Goal: Information Seeking & Learning: Learn about a topic

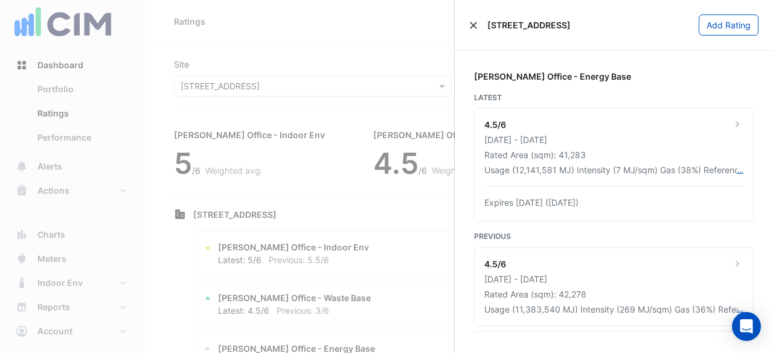
click at [472, 25] on button "Close" at bounding box center [473, 25] width 8 height 8
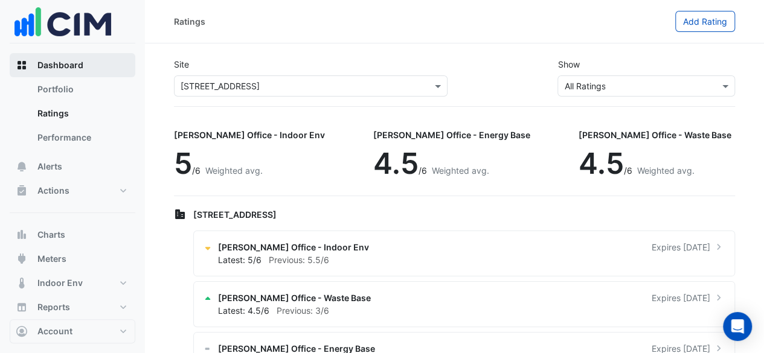
click at [82, 69] on span "Dashboard" at bounding box center [60, 65] width 46 height 12
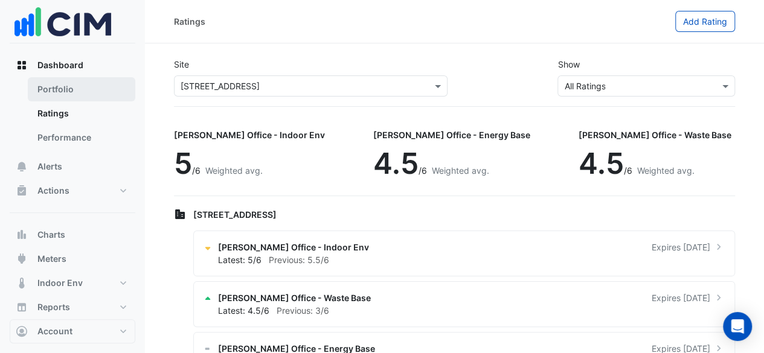
click at [80, 80] on link "Portfolio" at bounding box center [82, 89] width 108 height 24
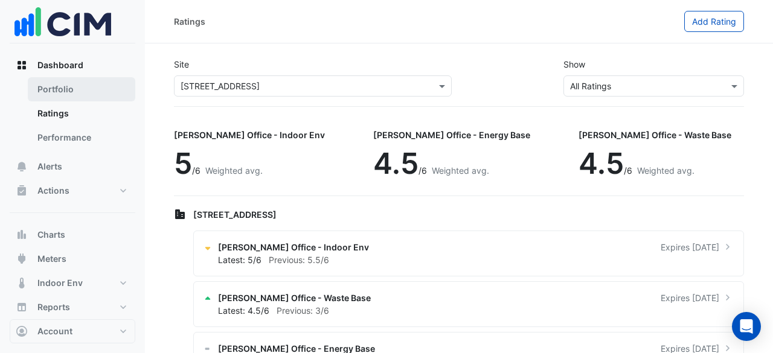
select select "**"
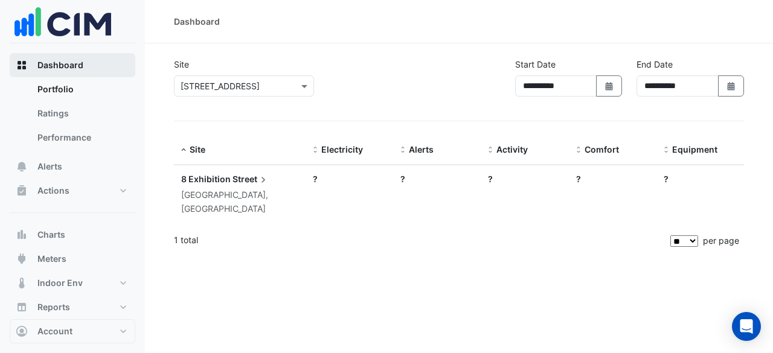
click at [90, 68] on button "Dashboard" at bounding box center [73, 65] width 126 height 24
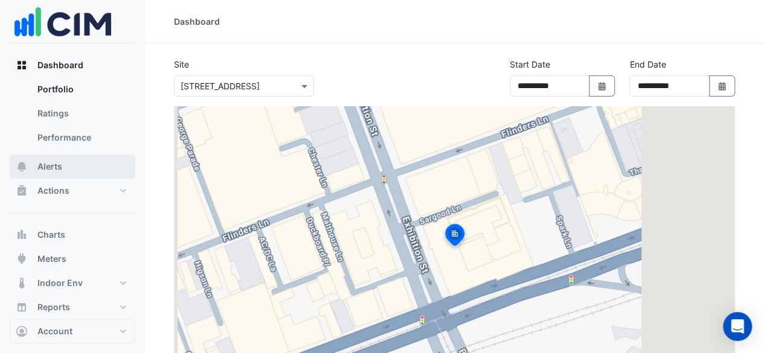
click at [94, 172] on button "Alerts" at bounding box center [73, 167] width 126 height 24
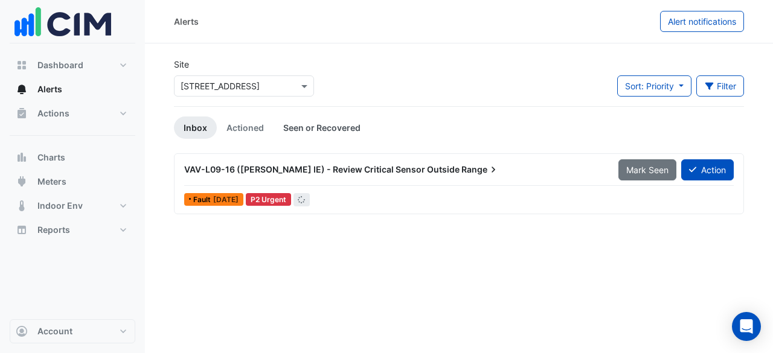
click at [286, 133] on link "Seen or Recovered" at bounding box center [322, 128] width 97 height 22
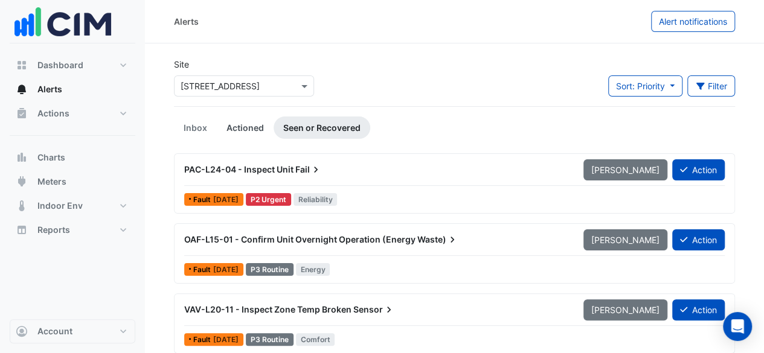
click at [253, 131] on link "Actioned" at bounding box center [245, 128] width 57 height 22
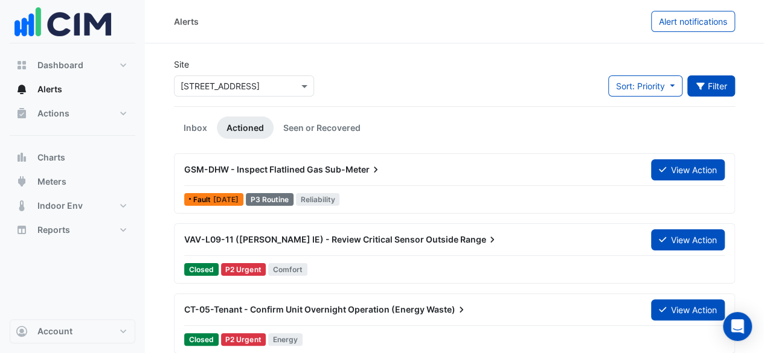
click at [708, 82] on button "Filter" at bounding box center [711, 86] width 48 height 21
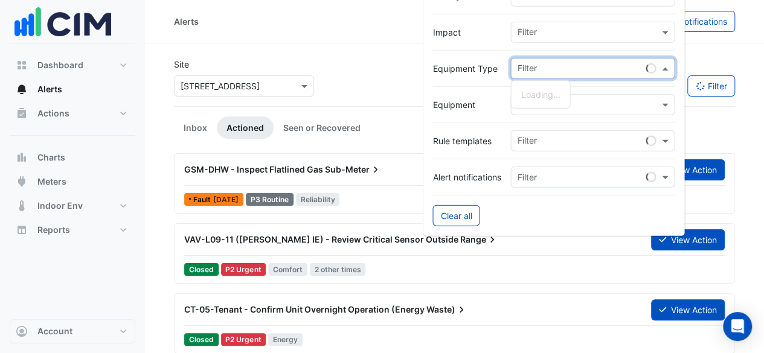
click at [592, 67] on input "text" at bounding box center [581, 69] width 129 height 13
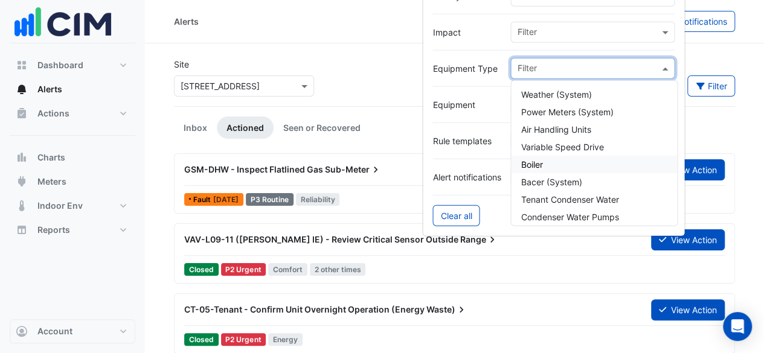
click at [586, 163] on div "Boiler" at bounding box center [594, 165] width 166 height 18
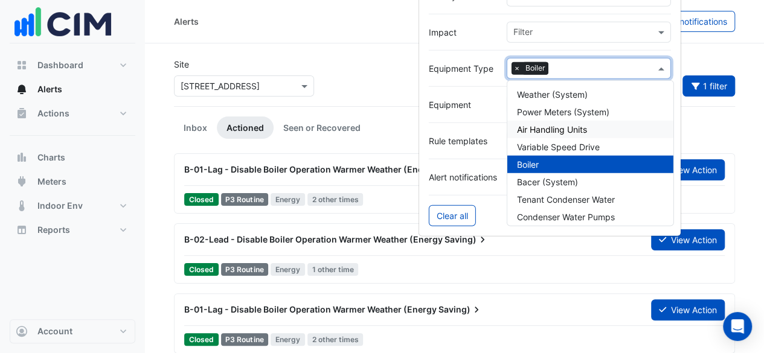
click at [379, 130] on ul "Inbox Actioned Seen or Recovered" at bounding box center [454, 128] width 561 height 22
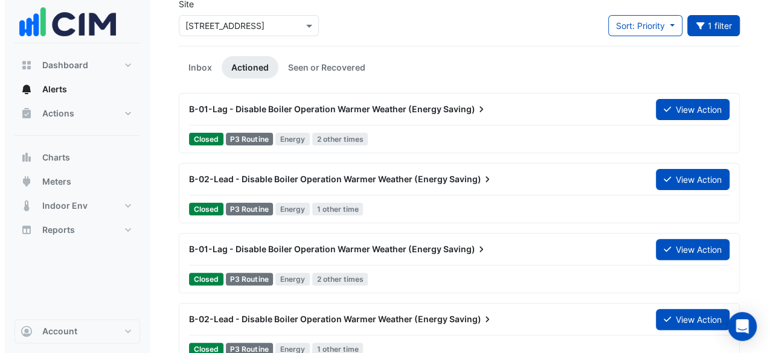
scroll to position [121, 0]
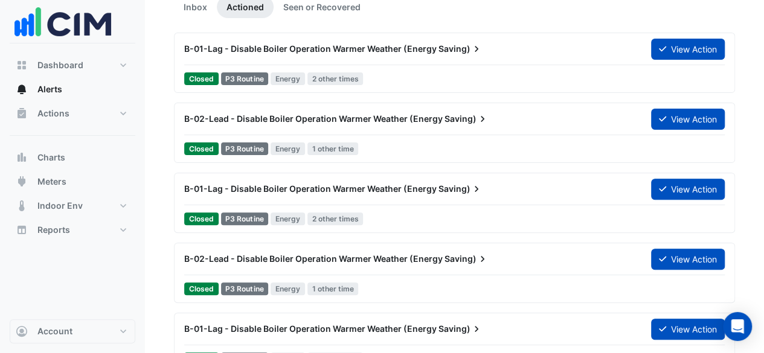
click at [414, 192] on span "B-01-Lag - Disable Boiler Operation Warmer Weather (Energy" at bounding box center [310, 189] width 253 height 10
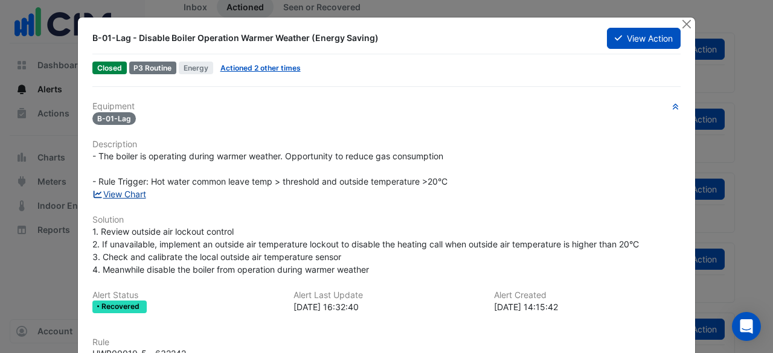
click at [127, 193] on link "View Chart" at bounding box center [119, 194] width 54 height 10
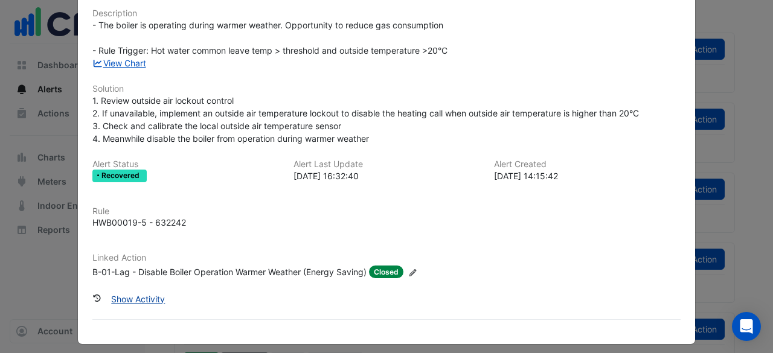
scroll to position [137, 0]
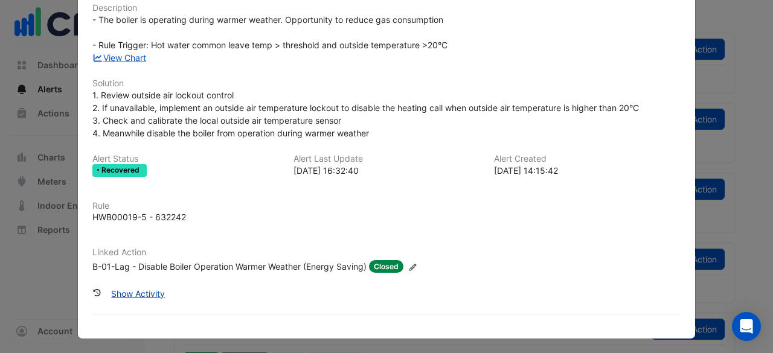
click at [147, 292] on button "Show Activity" at bounding box center [137, 293] width 69 height 21
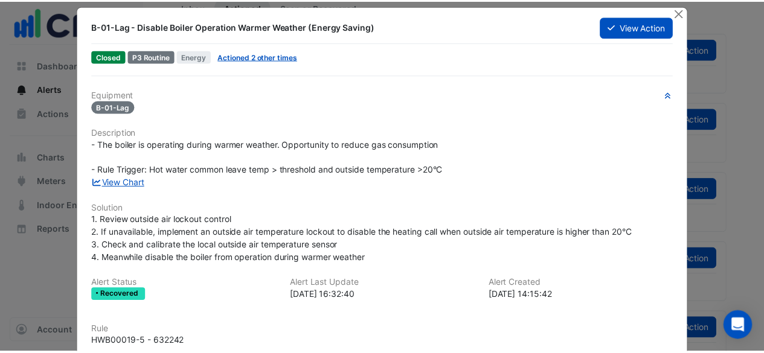
scroll to position [0, 0]
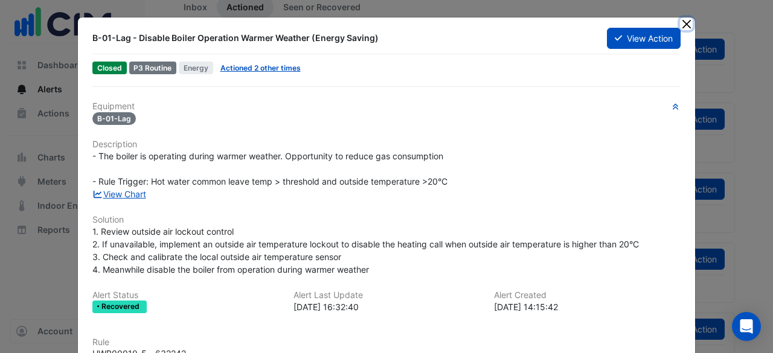
click at [686, 21] on button "Close" at bounding box center [686, 24] width 13 height 13
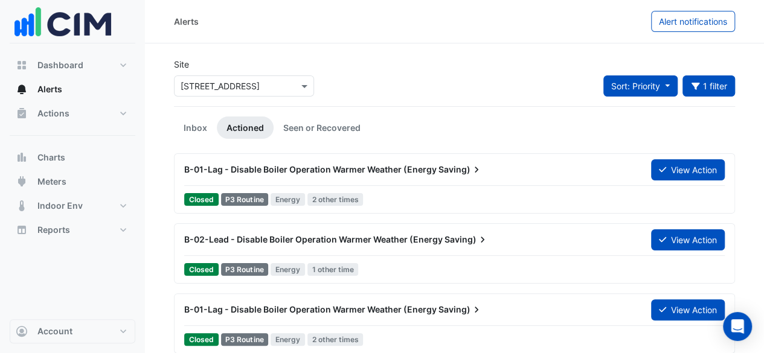
click at [670, 84] on button "Sort: Priority" at bounding box center [640, 86] width 74 height 21
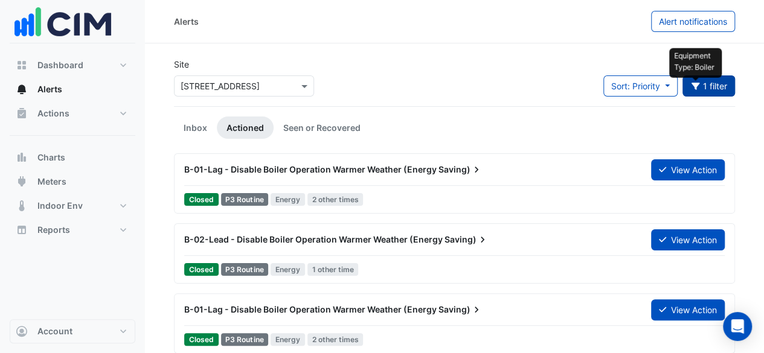
click at [697, 83] on icon "button" at bounding box center [695, 86] width 8 height 7
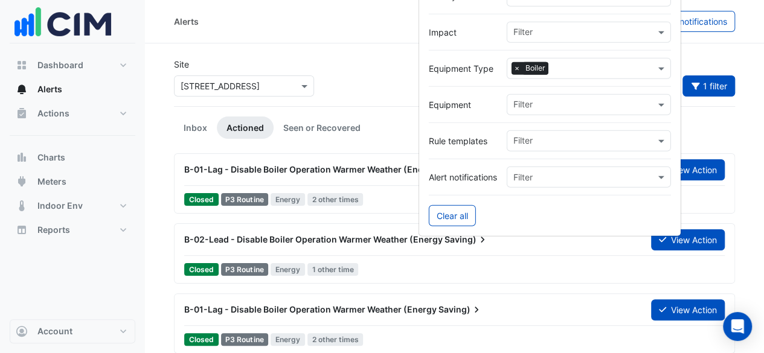
click at [589, 63] on input "text" at bounding box center [604, 69] width 102 height 13
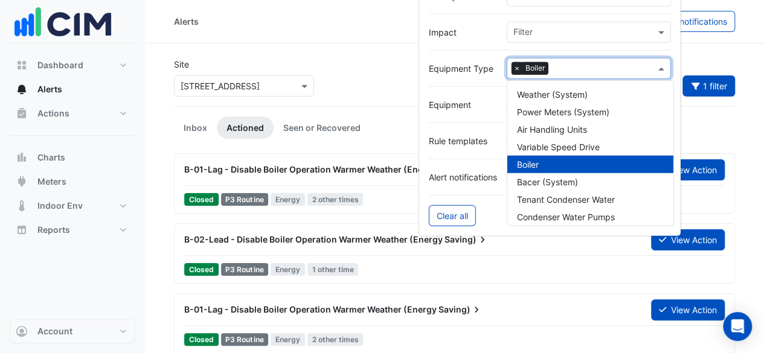
click at [513, 67] on span "×" at bounding box center [517, 68] width 11 height 12
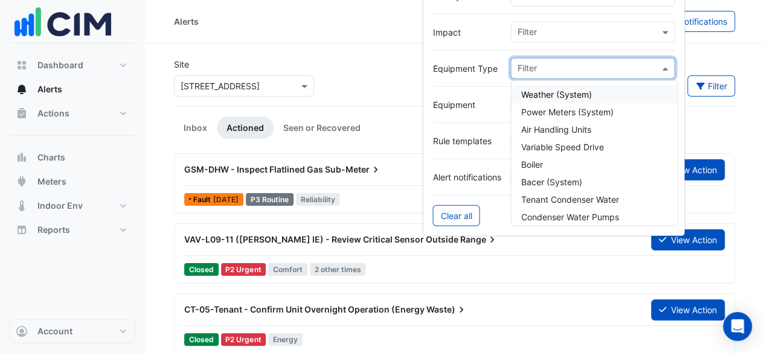
click at [575, 92] on span "Weather (System)" at bounding box center [556, 94] width 71 height 10
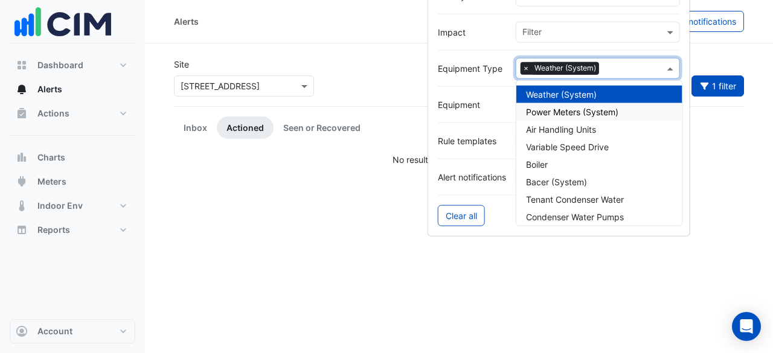
click at [577, 107] on span "Power Meters (System)" at bounding box center [572, 112] width 92 height 10
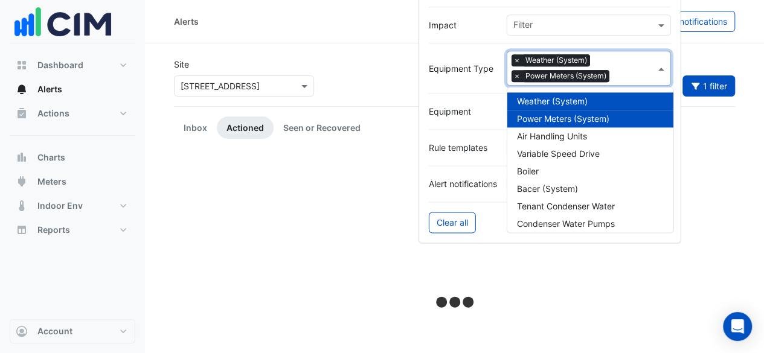
click at [578, 100] on span "Weather (System)" at bounding box center [552, 102] width 71 height 10
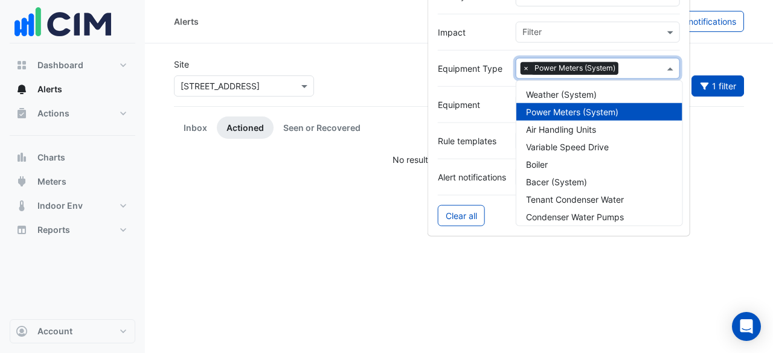
click at [578, 107] on span "Power Meters (System)" at bounding box center [572, 112] width 92 height 10
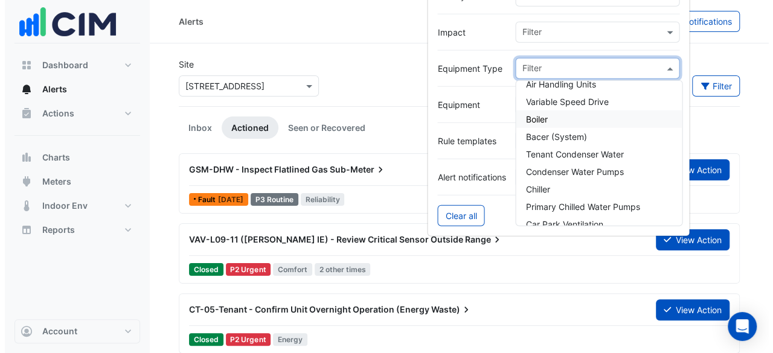
scroll to position [60, 0]
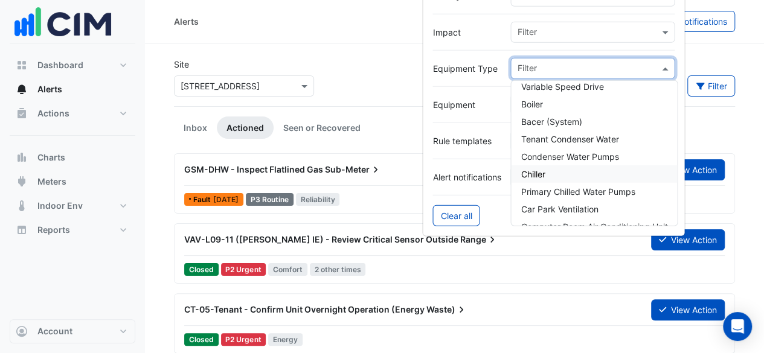
click at [581, 169] on div "Chiller" at bounding box center [594, 175] width 166 height 18
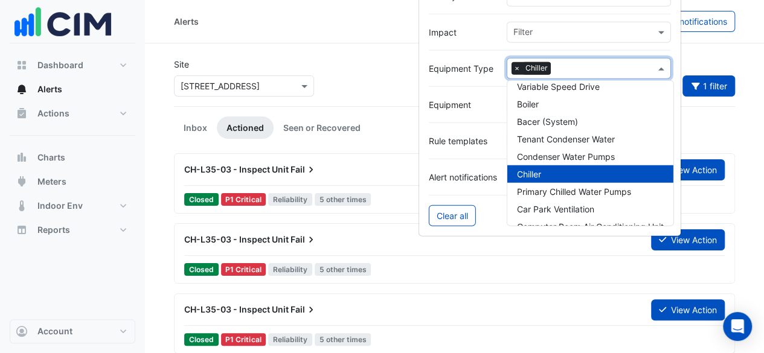
click at [384, 122] on ul "Inbox Actioned Seen or Recovered" at bounding box center [454, 128] width 561 height 22
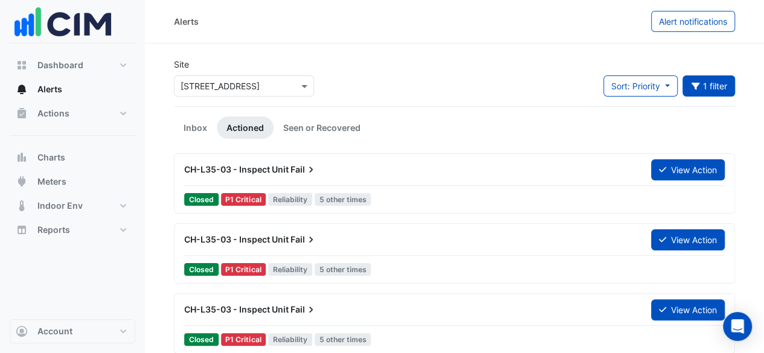
click at [306, 171] on icon at bounding box center [311, 170] width 12 height 12
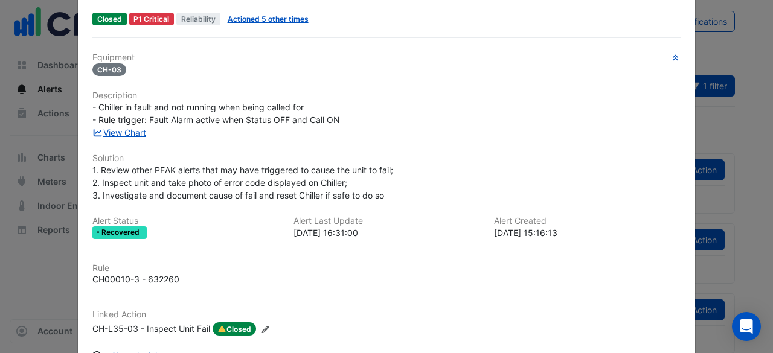
scroll to position [112, 0]
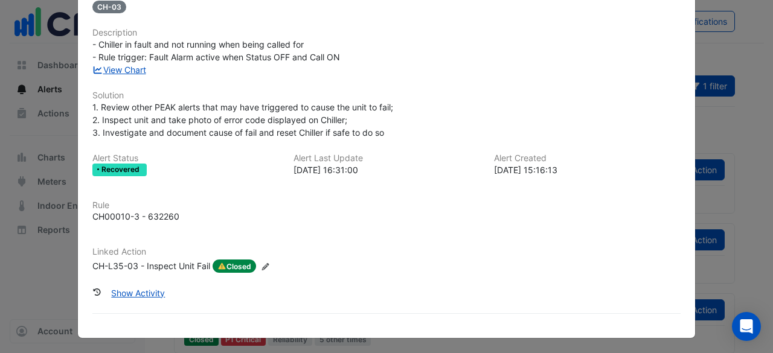
click at [230, 265] on span "Closed" at bounding box center [234, 266] width 43 height 13
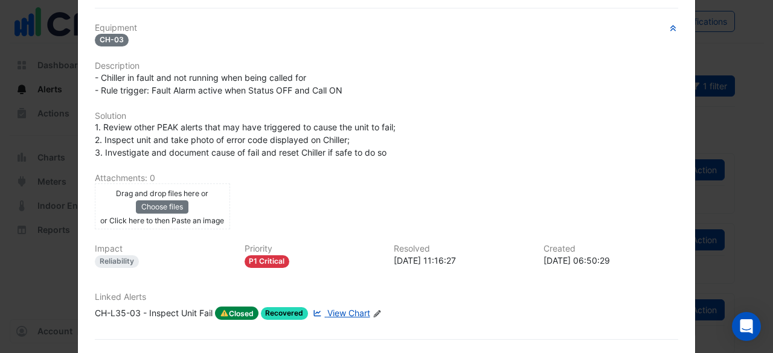
scroll to position [285, 0]
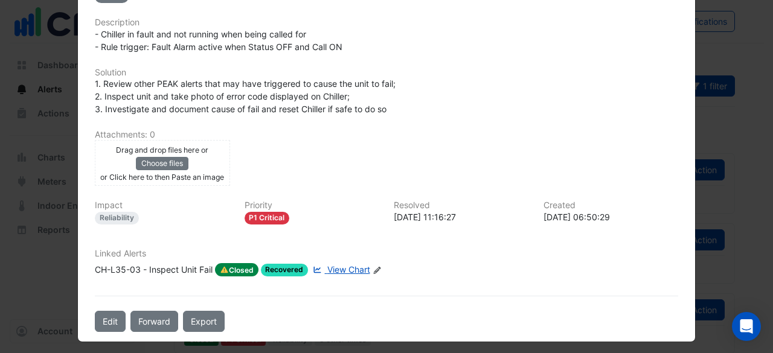
click at [340, 265] on span "View Chart" at bounding box center [348, 270] width 43 height 10
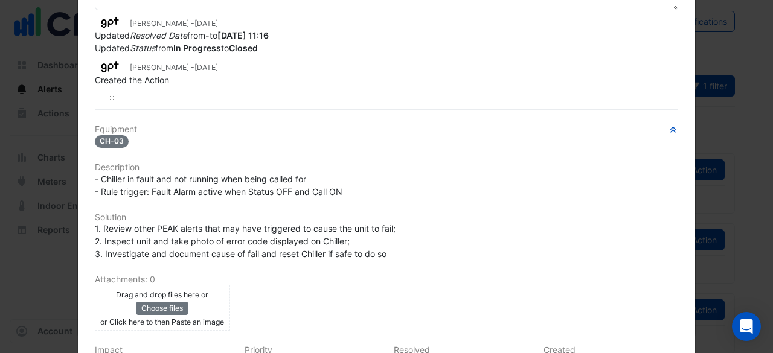
scroll to position [0, 0]
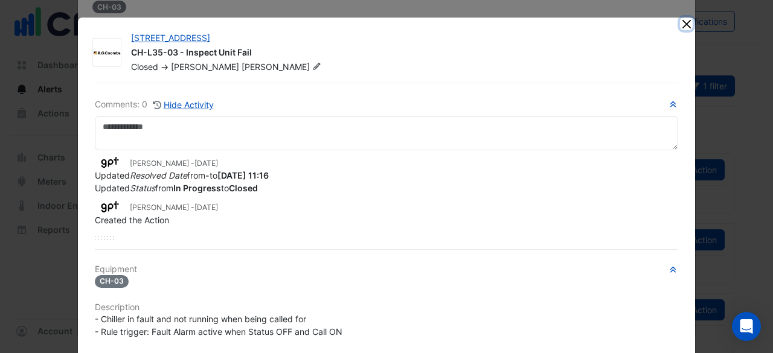
click at [681, 21] on button "Close" at bounding box center [686, 24] width 13 height 13
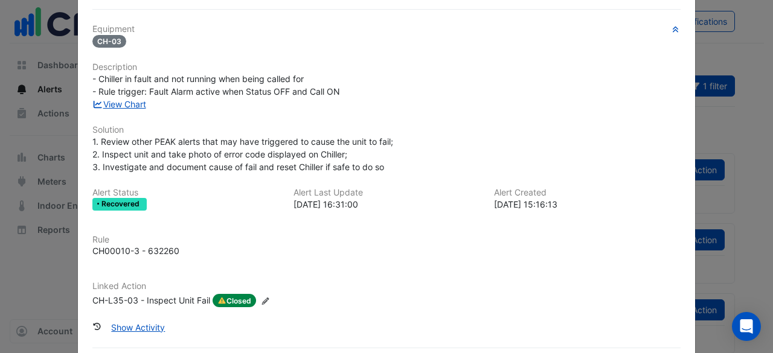
scroll to position [51, 0]
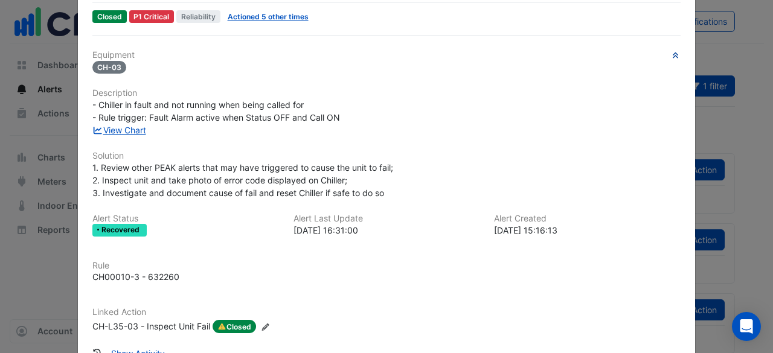
click at [671, 53] on icon "button" at bounding box center [675, 55] width 9 height 7
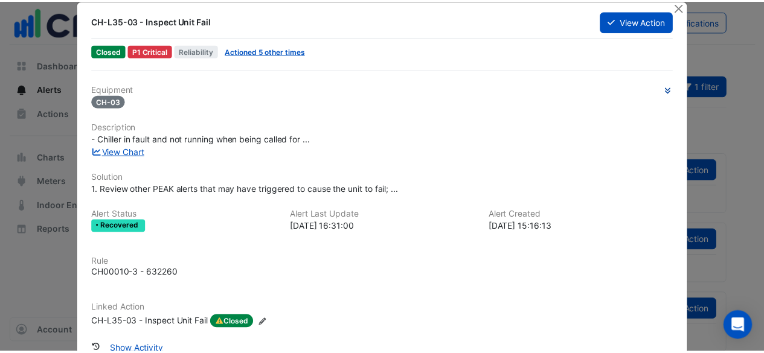
scroll to position [0, 0]
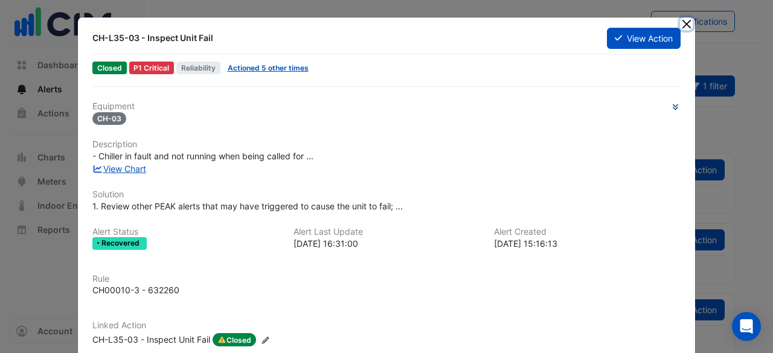
click at [680, 26] on button "Close" at bounding box center [686, 24] width 13 height 13
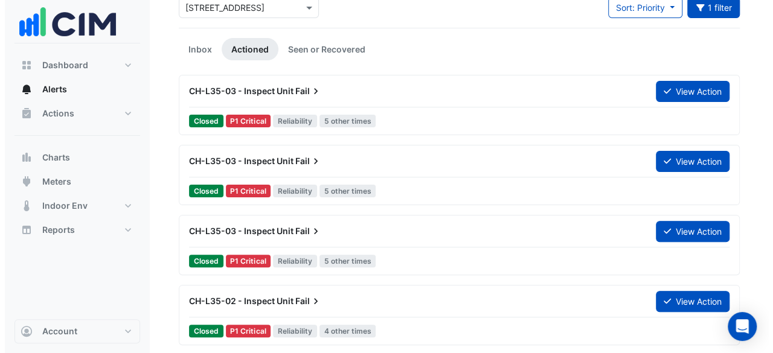
scroll to position [60, 0]
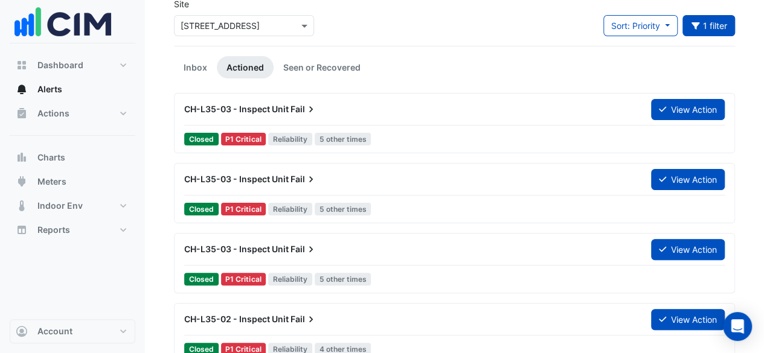
click at [332, 137] on span "5 other times" at bounding box center [343, 139] width 57 height 13
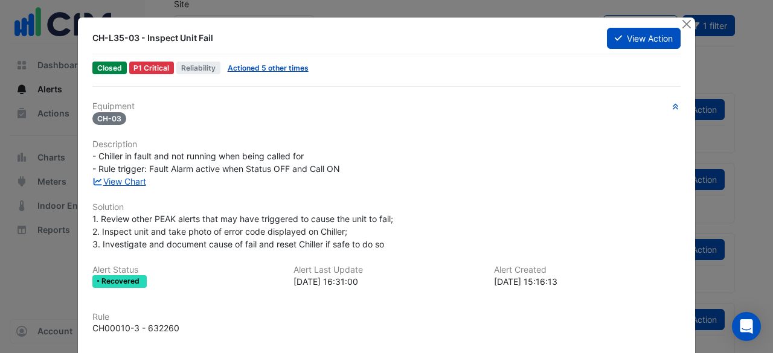
scroll to position [60, 0]
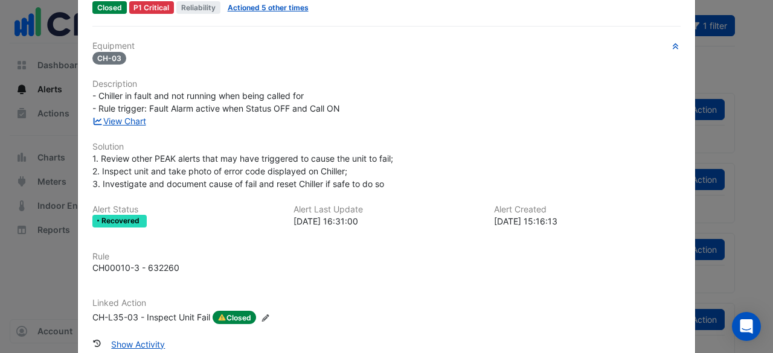
click at [704, 65] on ngb-modal-window "CH-L35-03 - Inspect Unit Fail View Action Closed P1 Critical Reliability Action…" at bounding box center [386, 176] width 773 height 353
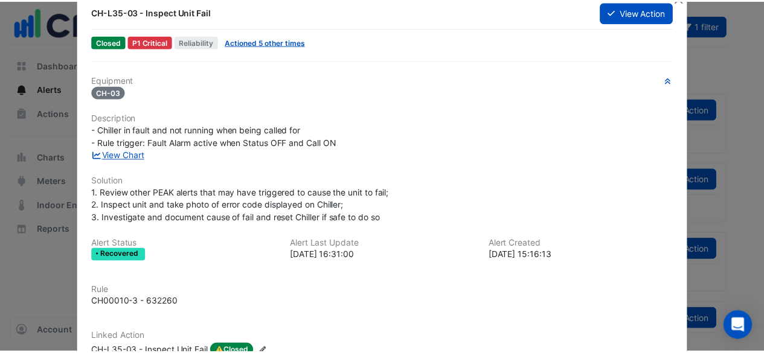
scroll to position [0, 0]
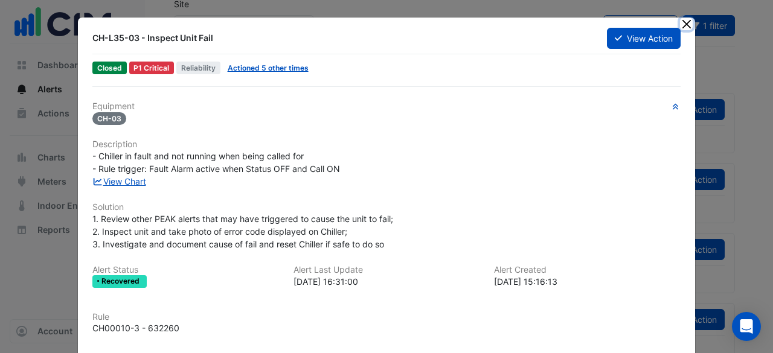
click at [680, 24] on button "Close" at bounding box center [686, 24] width 13 height 13
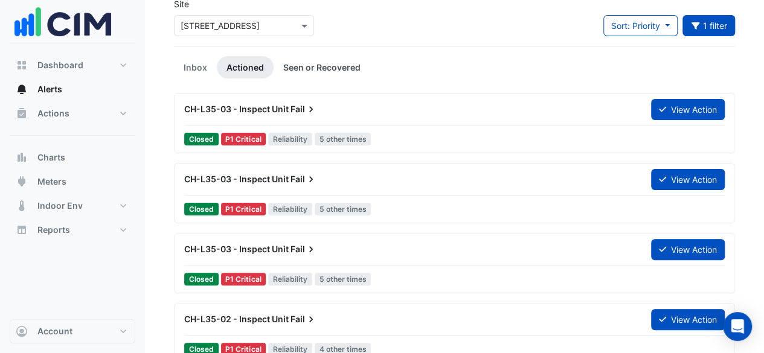
click at [326, 65] on link "Seen or Recovered" at bounding box center [322, 67] width 97 height 22
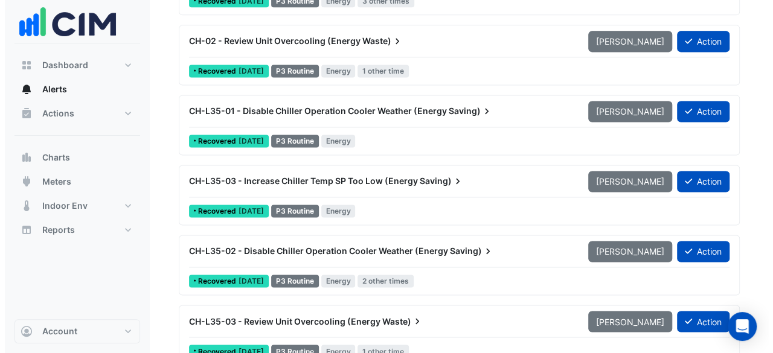
scroll to position [842, 0]
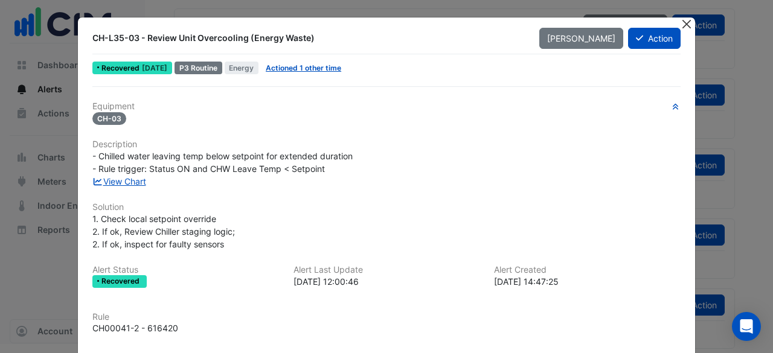
click at [687, 21] on button "Close" at bounding box center [686, 24] width 13 height 13
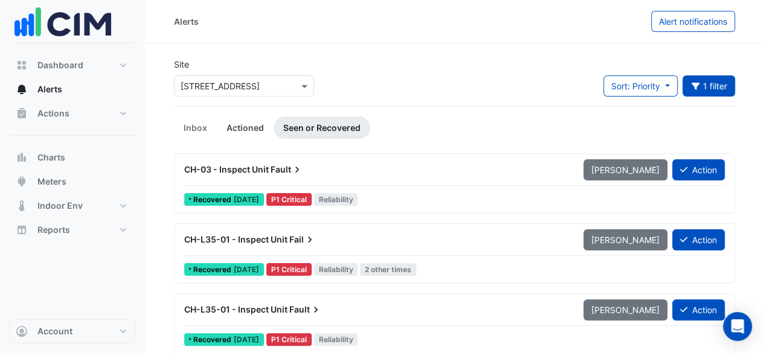
click at [251, 126] on link "Actioned" at bounding box center [245, 128] width 57 height 22
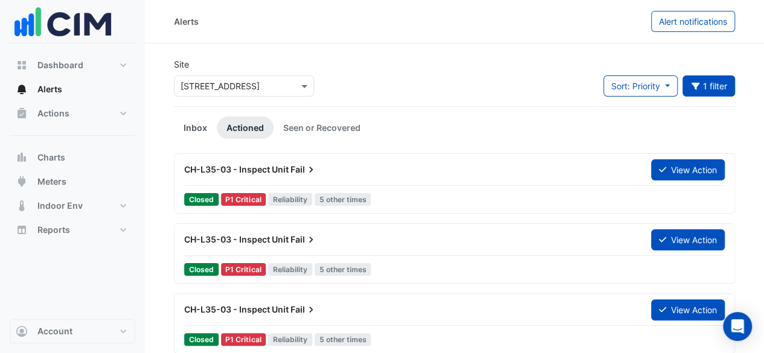
click at [198, 124] on link "Inbox" at bounding box center [195, 128] width 43 height 22
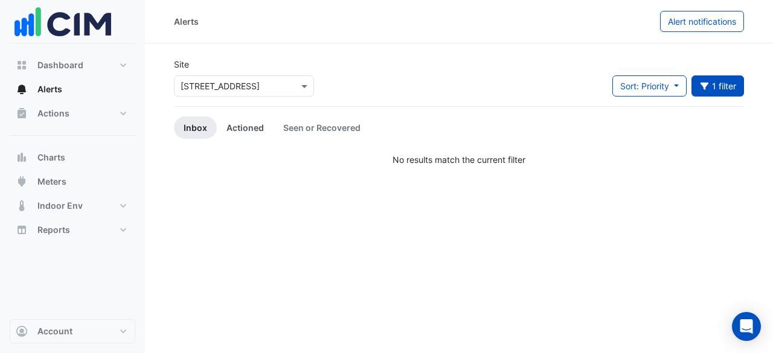
click at [248, 124] on link "Actioned" at bounding box center [245, 128] width 57 height 22
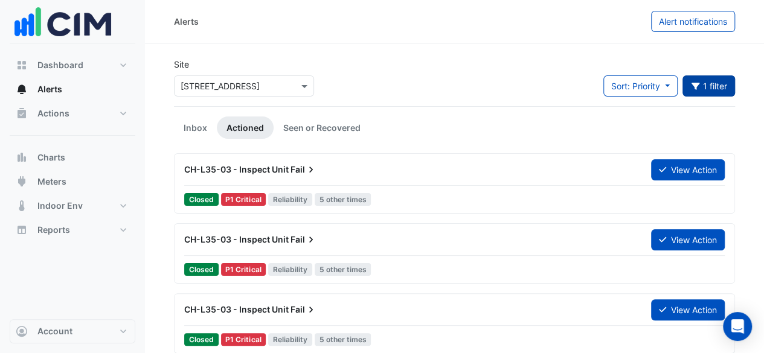
click at [702, 85] on button "Equipment Type: Chiller 1 filter" at bounding box center [709, 86] width 53 height 21
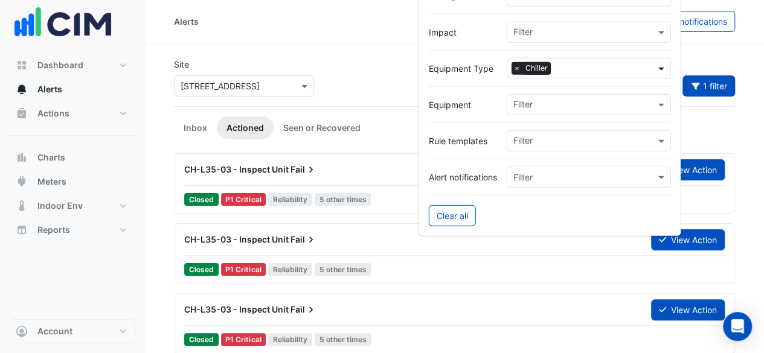
click at [659, 68] on span at bounding box center [662, 68] width 15 height 13
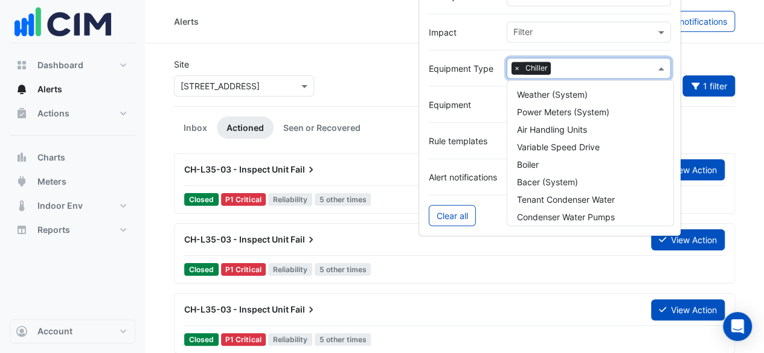
scroll to position [145, 0]
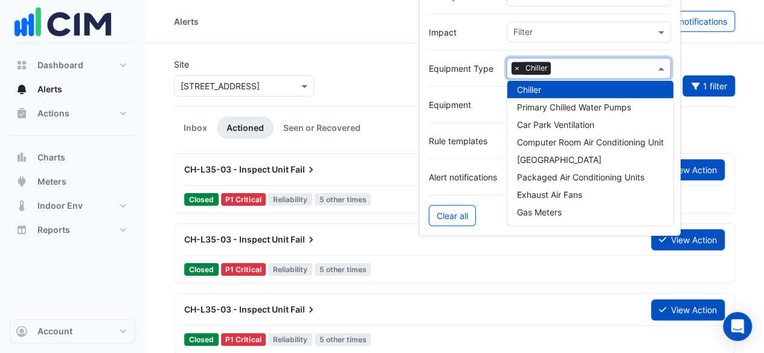
click at [596, 88] on div "Chiller" at bounding box center [590, 90] width 166 height 18
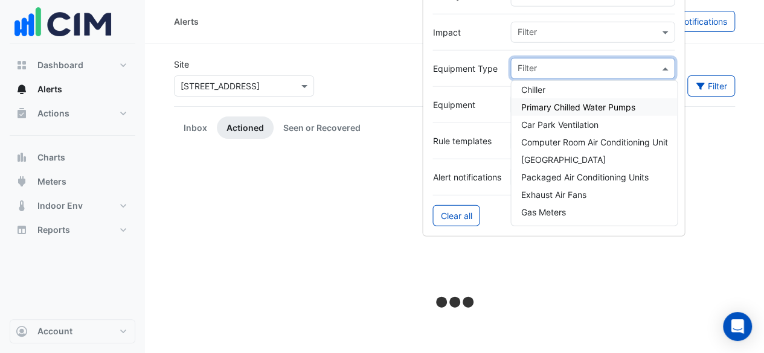
click at [596, 100] on div "Primary Chilled Water Pumps" at bounding box center [594, 107] width 166 height 18
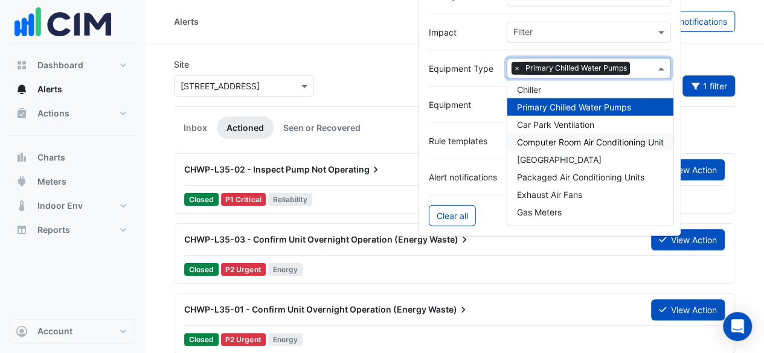
click at [745, 126] on section "Site Select a Site × 8 Exhibition Street Sort: Priority Priority Updated 1 filt…" at bounding box center [454, 197] width 619 height 309
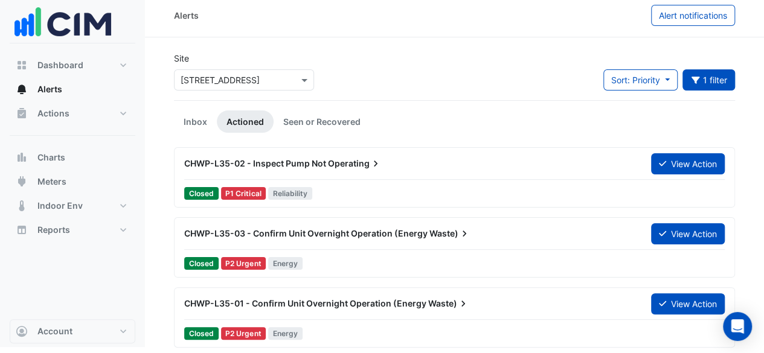
scroll to position [8, 0]
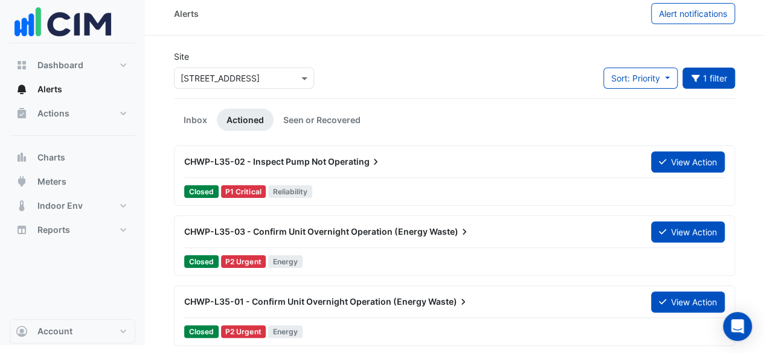
click at [413, 231] on span "CHWP-L35-03 - Confirm Unit Overnight Operation (Energy" at bounding box center [305, 232] width 243 height 10
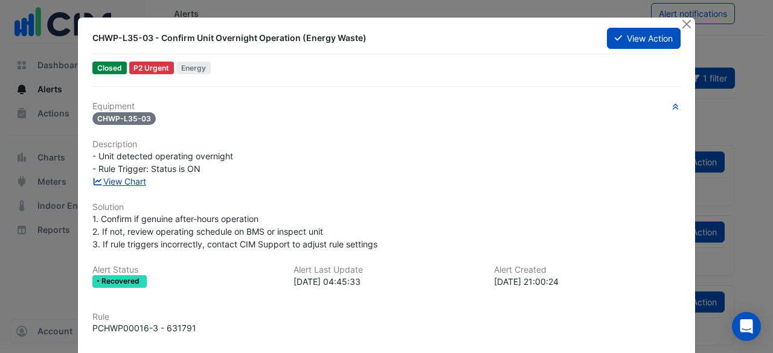
click at [135, 176] on link "View Chart" at bounding box center [119, 181] width 54 height 10
click at [683, 20] on button "Close" at bounding box center [686, 24] width 13 height 13
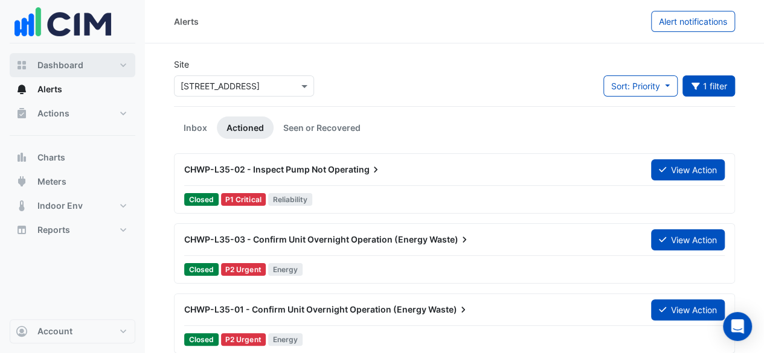
click at [75, 63] on span "Dashboard" at bounding box center [60, 65] width 46 height 12
select select "**"
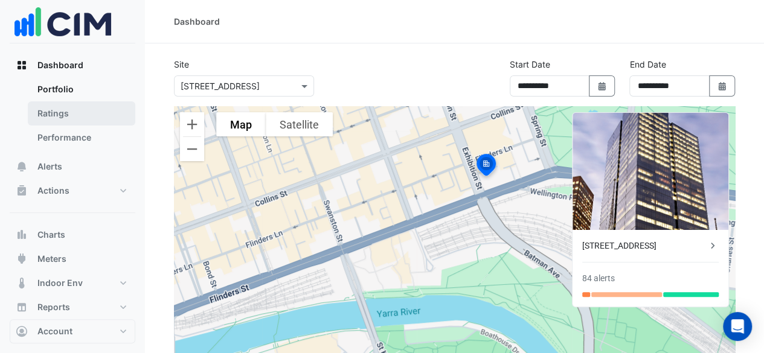
click at [82, 117] on link "Ratings" at bounding box center [82, 113] width 108 height 24
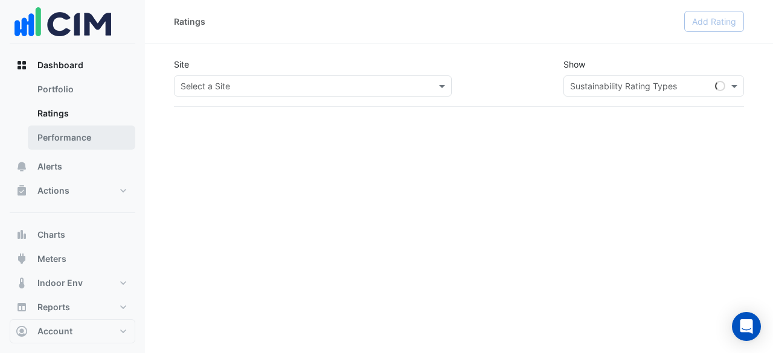
click at [77, 134] on link "Performance" at bounding box center [82, 138] width 108 height 24
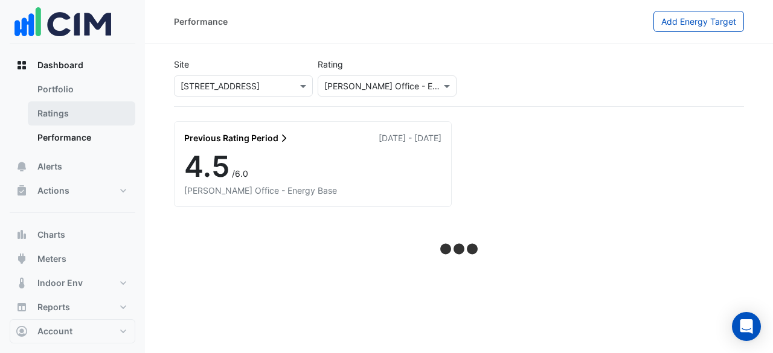
click at [75, 106] on link "Ratings" at bounding box center [82, 113] width 108 height 24
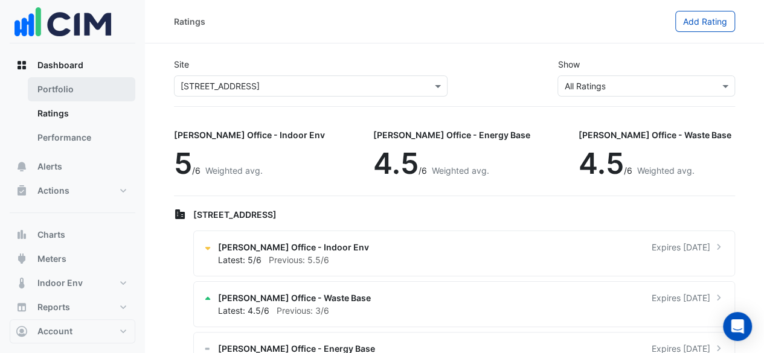
click at [77, 80] on link "Portfolio" at bounding box center [82, 89] width 108 height 24
select select "**"
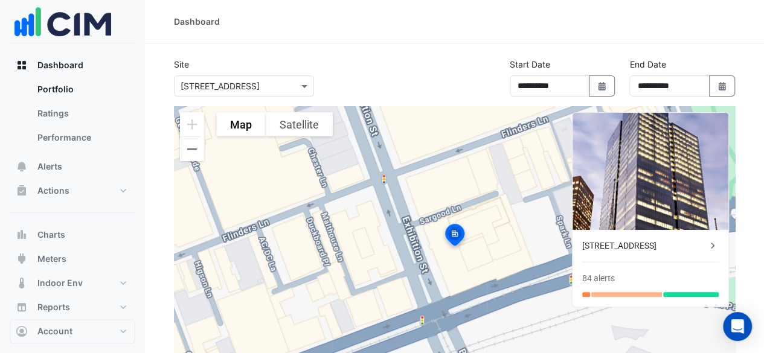
click at [654, 254] on div "8 Exhibition Street 84 alerts" at bounding box center [651, 268] width 156 height 77
click at [695, 248] on div "[STREET_ADDRESS]" at bounding box center [644, 246] width 124 height 13
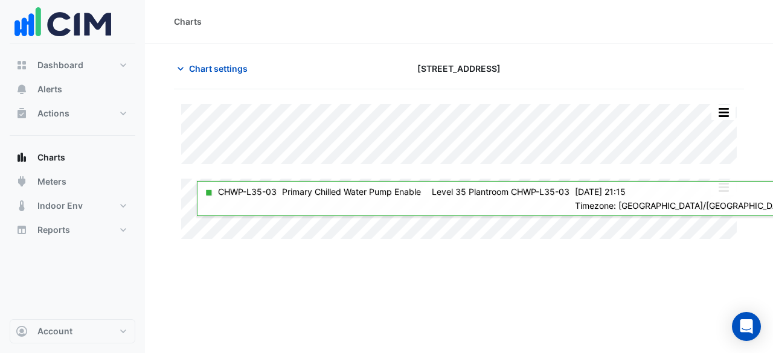
click at [315, 32] on div "Charts" at bounding box center [459, 21] width 628 height 43
